Goal: Register for event/course

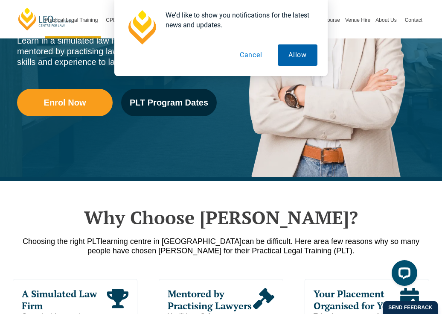
click at [293, 55] on button "Allow" at bounding box center [298, 54] width 40 height 21
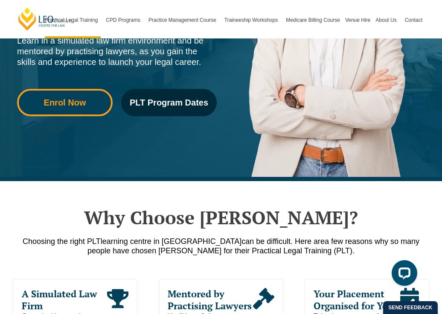
click at [74, 98] on span "Enrol Now" at bounding box center [65, 102] width 42 height 9
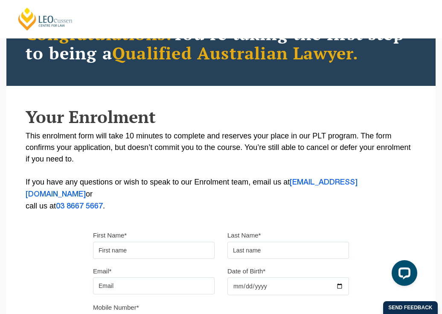
scroll to position [87, 0]
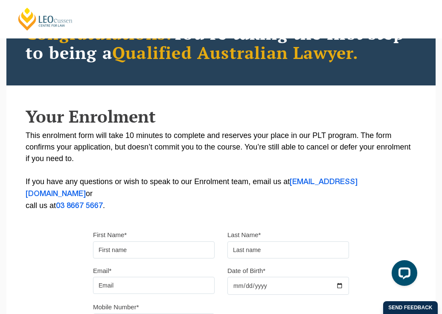
click at [101, 242] on input "First Name*" at bounding box center [154, 249] width 122 height 17
type input "Summer"
click at [297, 241] on input "text" at bounding box center [289, 249] width 122 height 17
type input "[PERSON_NAME]"
type input "[EMAIL_ADDRESS][DOMAIN_NAME]"
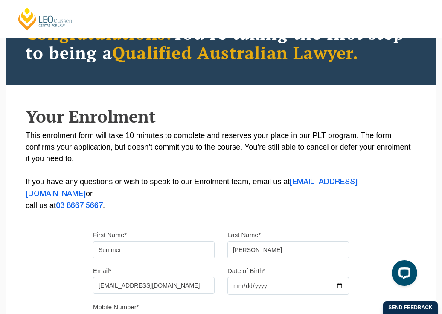
click at [236, 277] on input "Date of Birth*" at bounding box center [289, 286] width 122 height 18
click at [246, 278] on input "Date of Birth*" at bounding box center [289, 286] width 122 height 18
click at [260, 277] on input "Date of Birth*" at bounding box center [289, 286] width 122 height 18
type input "0004-03-31"
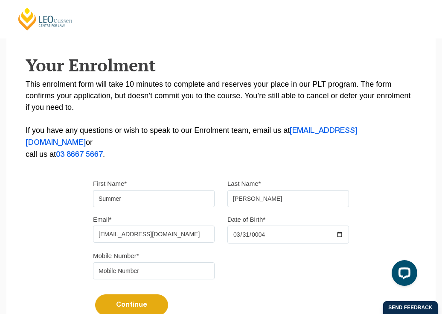
scroll to position [148, 0]
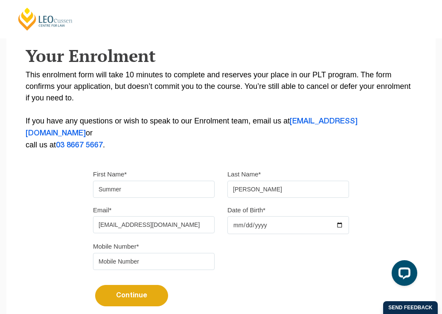
type input "0003-03-31"
click at [261, 295] on div "Continue It looks like you’ve previously started an application. You can pick u…" at bounding box center [221, 292] width 256 height 32
click at [256, 217] on input "0004-03-31" at bounding box center [289, 225] width 122 height 18
type input "0004-03-31"
type input "0204-03-31"
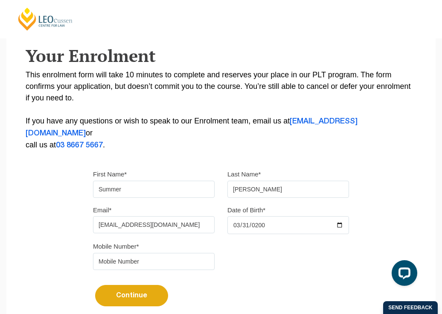
type input "[DATE]"
type input "0004-03-31"
click at [258, 216] on input "0004-03-31" at bounding box center [289, 225] width 122 height 18
type input "0001-03-31"
click at [212, 263] on div "Mobile Number*" at bounding box center [221, 258] width 269 height 36
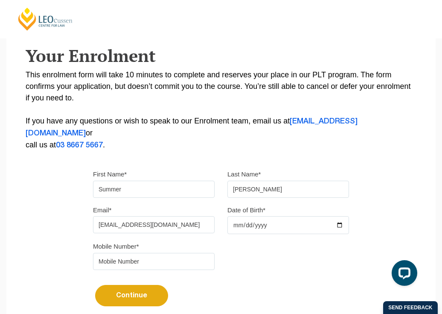
click at [259, 216] on input "Date of Birth*" at bounding box center [289, 225] width 122 height 18
type input "[DATE]"
click at [211, 287] on div "Continue It looks like you’ve previously started an application. You can pick u…" at bounding box center [221, 292] width 256 height 32
click at [187, 263] on div "Mobile Number*" at bounding box center [221, 258] width 269 height 36
type input "0435603194"
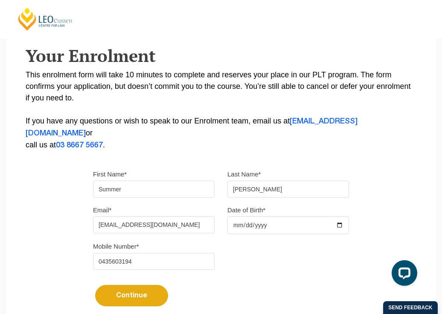
click at [133, 299] on div "Continue It looks like you’ve previously started an application. You can pick u…" at bounding box center [221, 292] width 256 height 32
click at [138, 285] on button "Continue" at bounding box center [131, 295] width 73 height 21
select select
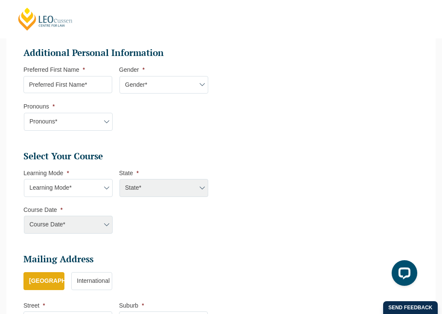
scroll to position [270, 0]
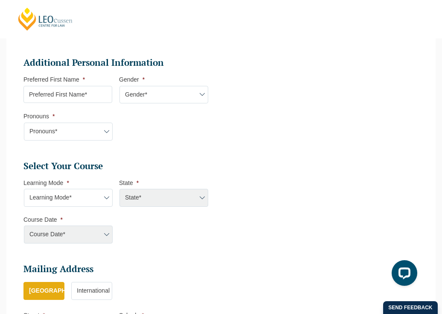
select select "Onsite Full Time Learning"
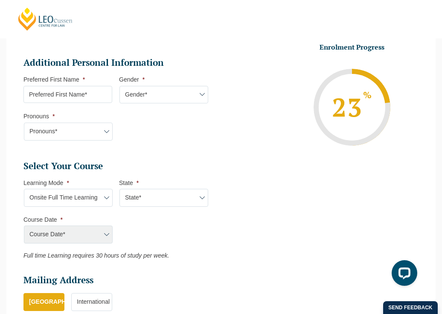
select select "VIC"
select select "[DATE] ([DATE] to [DATE])"
type input "Intake [DATE] FT"
type input "Practical Legal Training ([GEOGRAPHIC_DATA])"
select select "VIC PLT (AUG) 2026 Full Time Onsite"
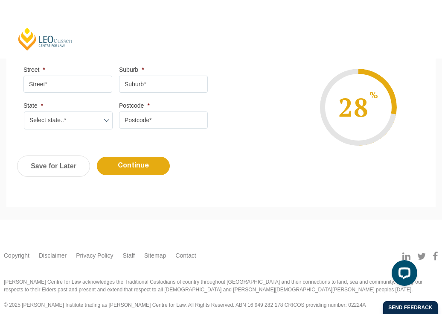
scroll to position [527, 0]
